Goal: Task Accomplishment & Management: Use online tool/utility

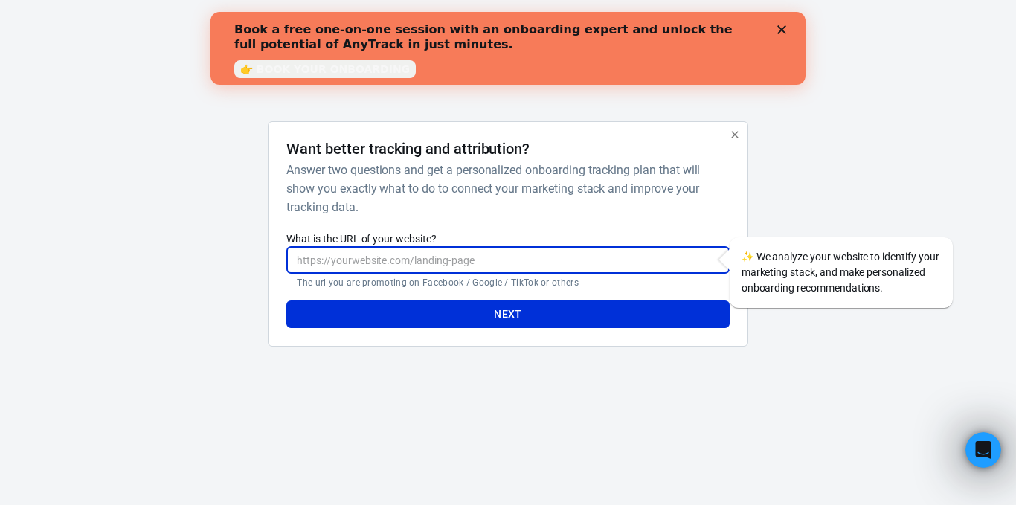
click at [616, 257] on input "What is the URL of your website?" at bounding box center [507, 260] width 443 height 28
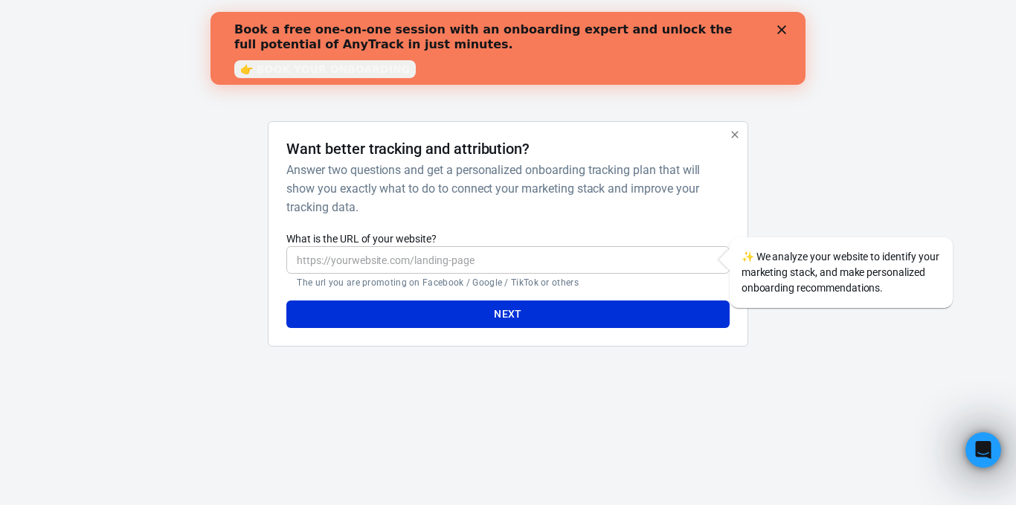
click at [637, 382] on html "AnyTrack Want better tracking and attribution? Answer two questions and get a p…" at bounding box center [508, 191] width 1016 height 382
click at [514, 257] on input "What is the URL of your website?" at bounding box center [507, 260] width 443 height 28
click at [559, 380] on div "AnyTrack Want better tracking and attribution? Answer two questions and get a p…" at bounding box center [508, 191] width 744 height 382
click at [336, 73] on link "👉 BOOK YOUR ONBOARDING" at bounding box center [325, 69] width 182 height 18
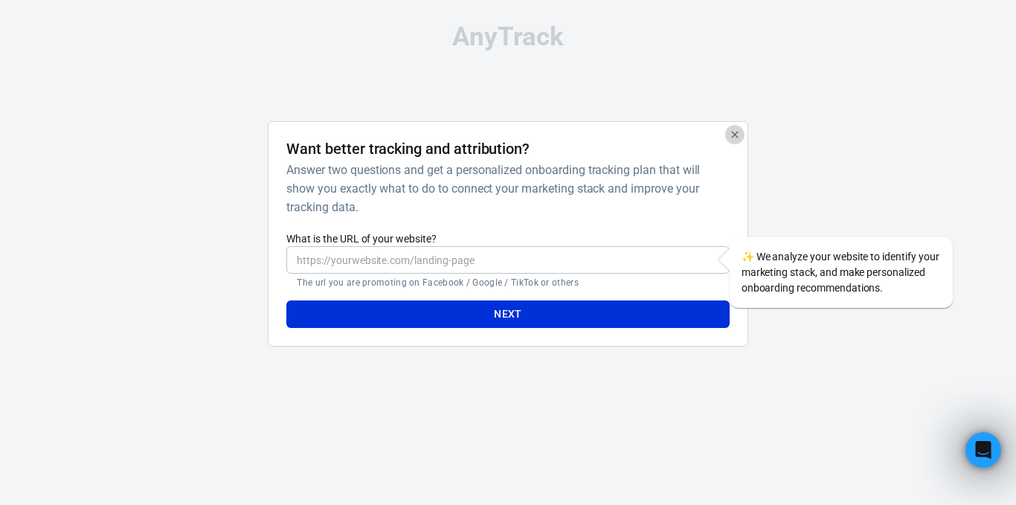
click at [733, 130] on icon "button" at bounding box center [735, 135] width 12 height 12
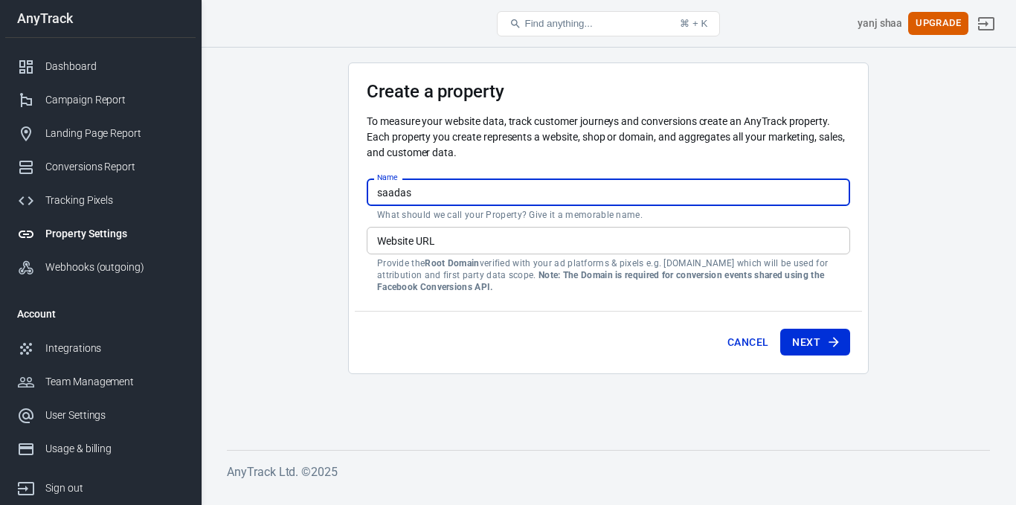
type input "saadas"
click at [495, 240] on input "Website URL" at bounding box center [609, 241] width 484 height 28
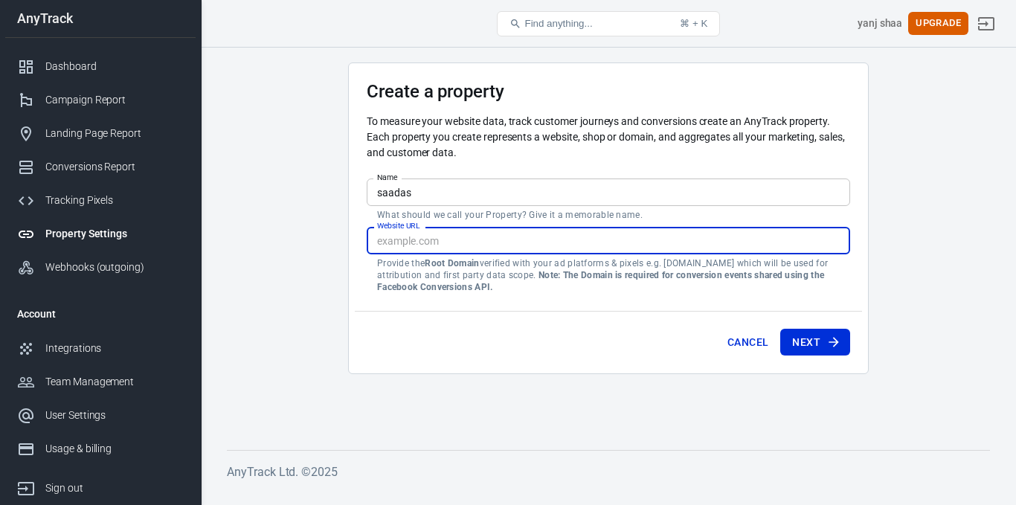
click at [400, 234] on input "Website URL" at bounding box center [609, 241] width 484 height 28
paste input "[URL][DOMAIN_NAME]🆔+%3A+💵+%3A+🌏+%3A+📳+%3A+📲+%3A+Alhamdulilah...+🎉+🎉"
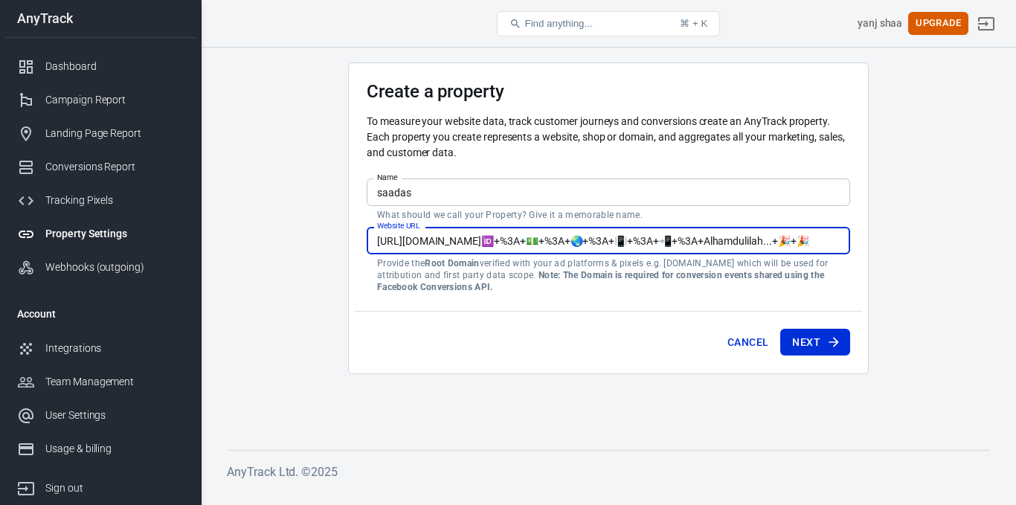
scroll to position [0, 421]
type input "[URL][DOMAIN_NAME]🆔+%3A+💵+%3A+🌏+%3A+📳+%3A+📲+%3A+Alhamdulilah...+🎉+🎉"
click at [829, 339] on icon "submit" at bounding box center [834, 342] width 15 height 15
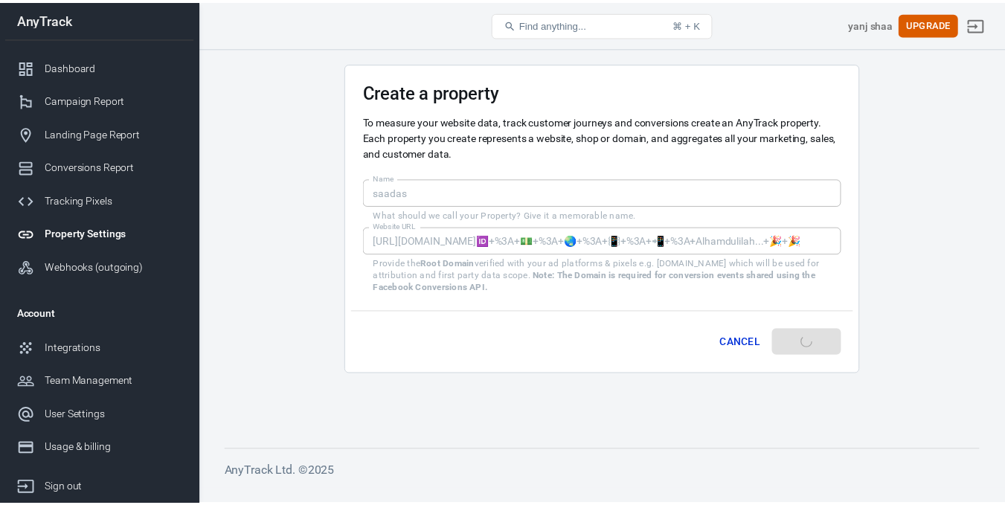
scroll to position [0, 0]
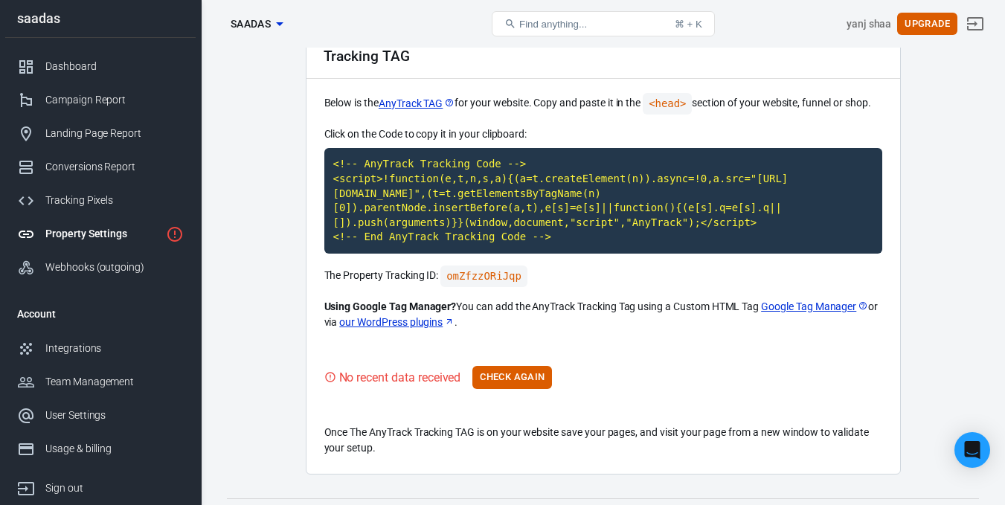
scroll to position [108, 0]
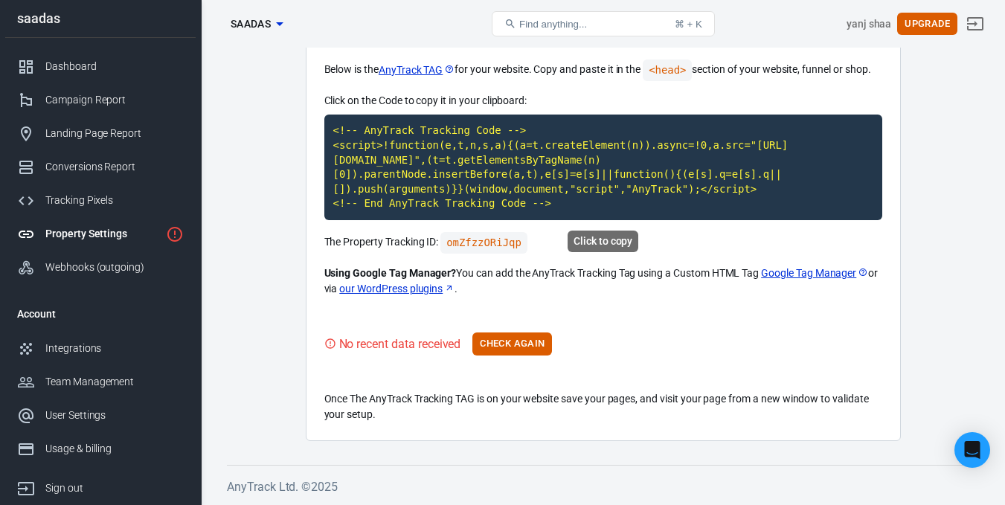
click at [599, 193] on code "<!-- AnyTrack Tracking Code --> <script>!function(e,t,n,s,a){(a=t.createElement…" at bounding box center [603, 168] width 558 height 106
click at [120, 105] on div "Campaign Report" at bounding box center [114, 100] width 138 height 16
